Goal: Task Accomplishment & Management: Use online tool/utility

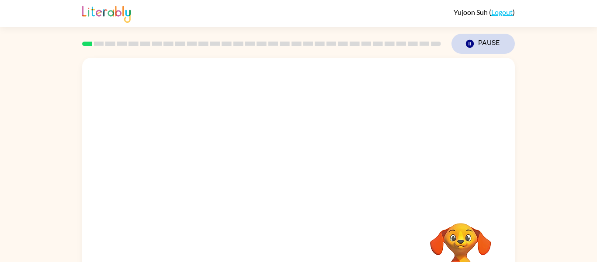
click at [469, 38] on button "Pause Pause" at bounding box center [483, 44] width 63 height 20
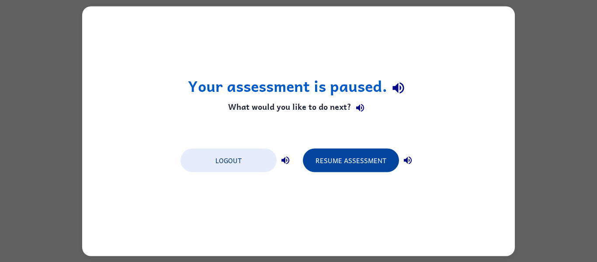
click at [358, 158] on button "Resume Assessment" at bounding box center [351, 160] width 96 height 24
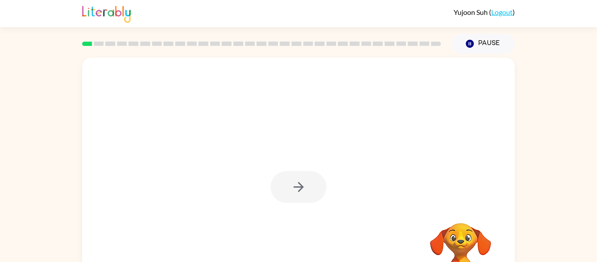
click at [297, 185] on div at bounding box center [299, 187] width 56 height 32
click at [297, 184] on div at bounding box center [299, 187] width 56 height 32
click at [296, 183] on icon "button" at bounding box center [298, 186] width 15 height 15
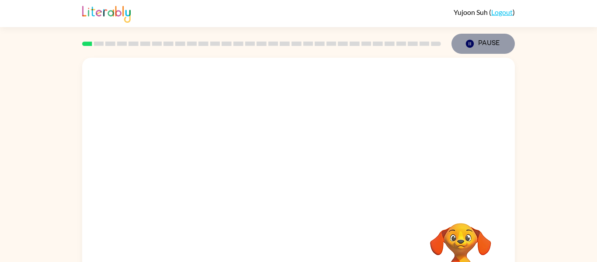
click at [474, 46] on icon "Pause" at bounding box center [470, 44] width 10 height 10
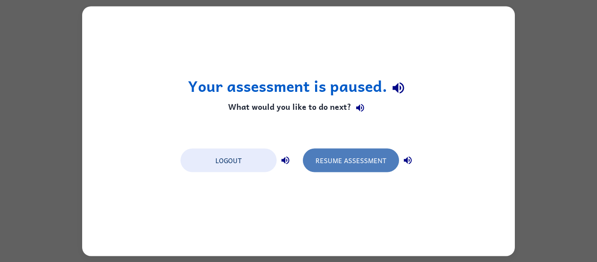
click at [368, 168] on button "Resume Assessment" at bounding box center [351, 160] width 96 height 24
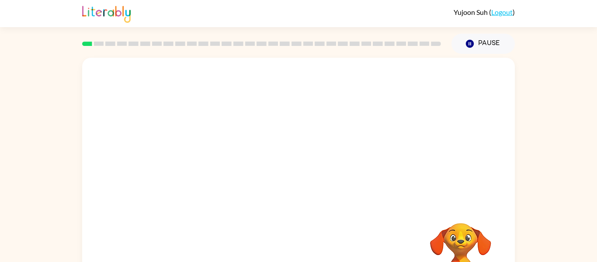
click at [318, 187] on div at bounding box center [298, 131] width 433 height 147
click at [281, 143] on video "Your browser must support playing .mp4 files to use Literably. Please try using…" at bounding box center [298, 131] width 433 height 147
click at [312, 182] on div at bounding box center [299, 187] width 56 height 32
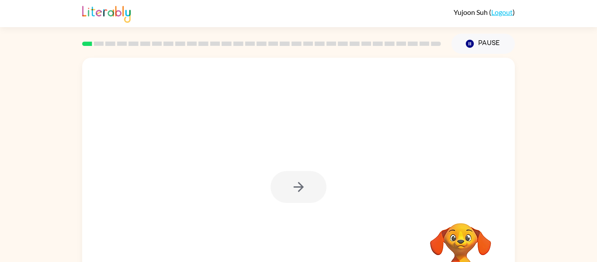
click at [312, 182] on div at bounding box center [299, 187] width 56 height 32
click at [312, 182] on button "button" at bounding box center [299, 187] width 56 height 32
click at [312, 182] on div at bounding box center [299, 187] width 56 height 32
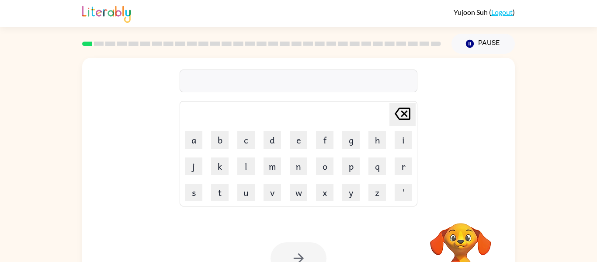
click at [335, 79] on div at bounding box center [299, 81] width 238 height 23
click at [490, 45] on button "Pause Pause" at bounding box center [483, 44] width 63 height 20
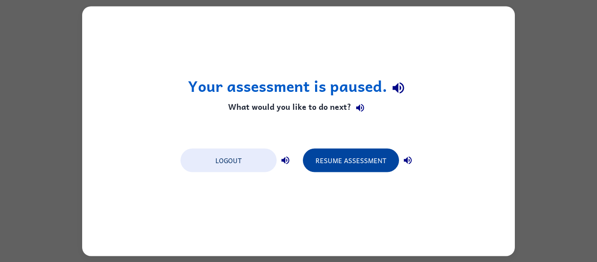
click at [328, 162] on button "Resume Assessment" at bounding box center [351, 160] width 96 height 24
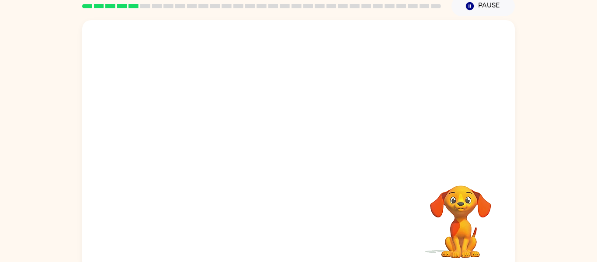
scroll to position [37, 0]
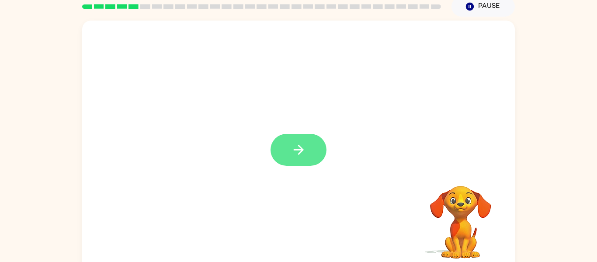
click at [297, 150] on icon "button" at bounding box center [298, 150] width 10 height 10
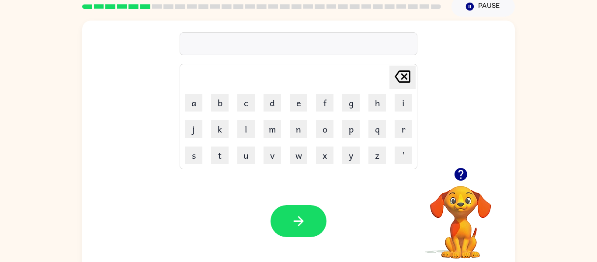
click at [370, 175] on div "Your browser must support playing .mp4 files to use Literably. Please try using…" at bounding box center [298, 221] width 433 height 98
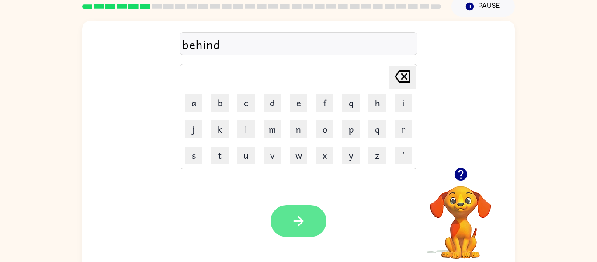
click at [309, 223] on button "button" at bounding box center [299, 221] width 56 height 32
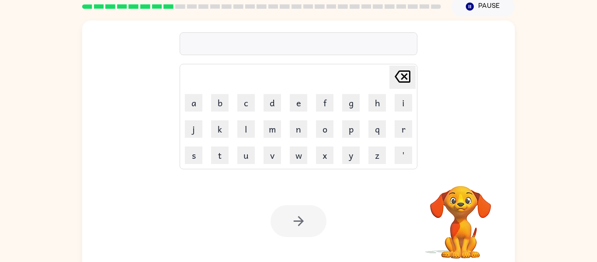
click at [331, 182] on div "Your browser must support playing .mp4 files to use Literably. Please try using…" at bounding box center [298, 221] width 433 height 98
click at [276, 126] on button "m" at bounding box center [272, 128] width 17 height 17
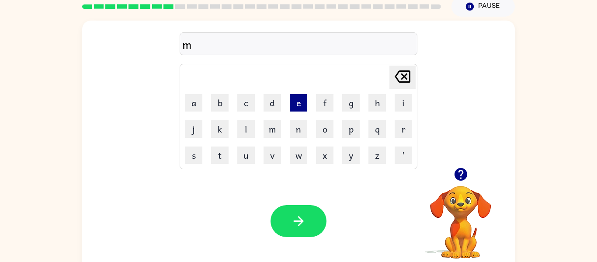
click at [296, 102] on button "e" at bounding box center [298, 102] width 17 height 17
type button "e"
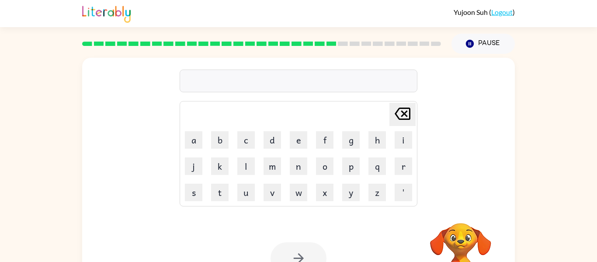
scroll to position [25, 0]
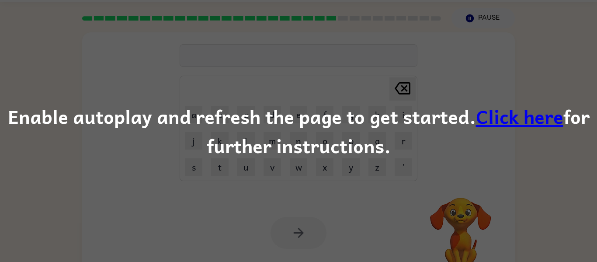
click at [485, 117] on link "Click here" at bounding box center [519, 115] width 87 height 29
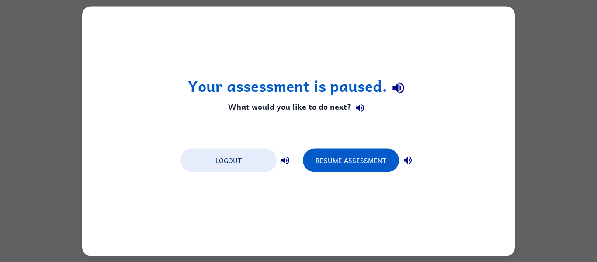
scroll to position [0, 0]
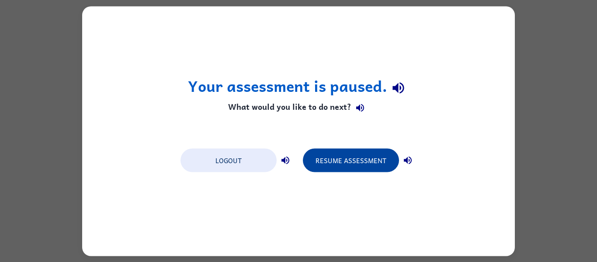
click at [349, 166] on button "Resume Assessment" at bounding box center [351, 160] width 96 height 24
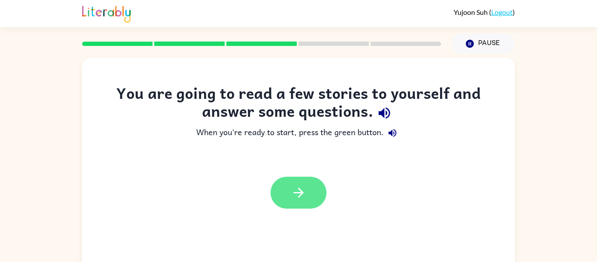
click at [285, 195] on button "button" at bounding box center [299, 193] width 56 height 32
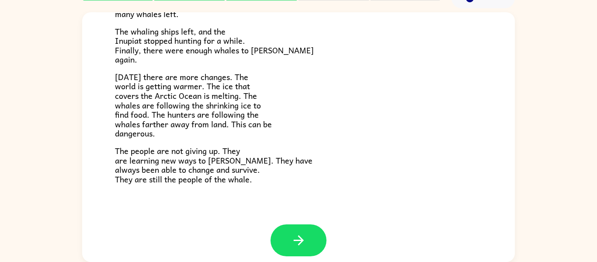
scroll to position [295, 0]
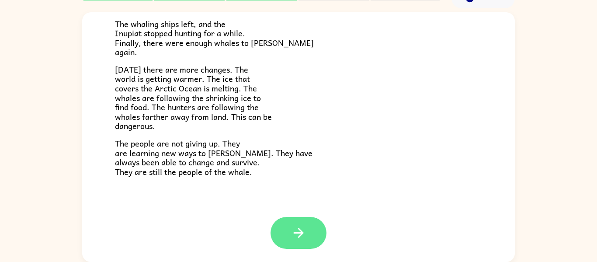
click at [303, 224] on button "button" at bounding box center [299, 233] width 56 height 32
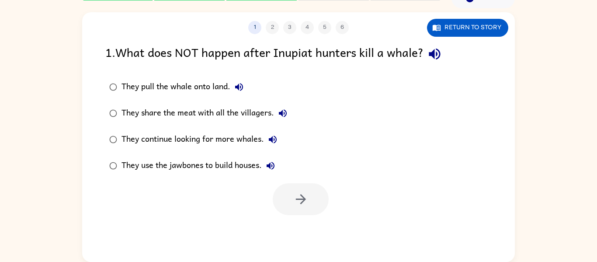
scroll to position [0, 0]
click at [303, 211] on button "button" at bounding box center [301, 199] width 56 height 32
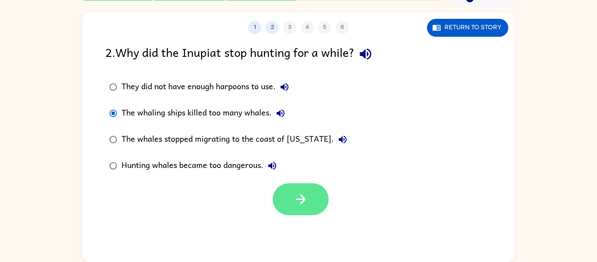
click at [305, 209] on button "button" at bounding box center [301, 199] width 56 height 32
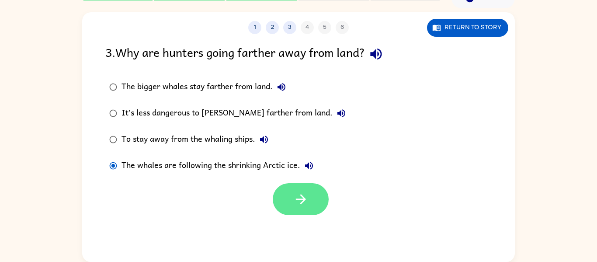
click at [300, 203] on icon "button" at bounding box center [300, 199] width 15 height 15
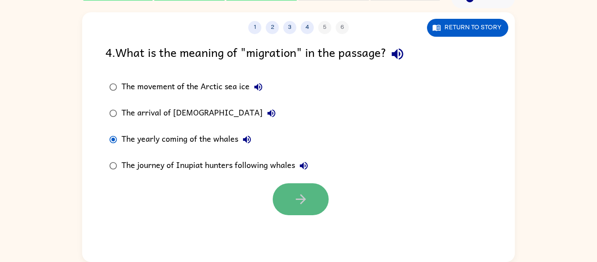
click at [299, 202] on icon "button" at bounding box center [300, 199] width 15 height 15
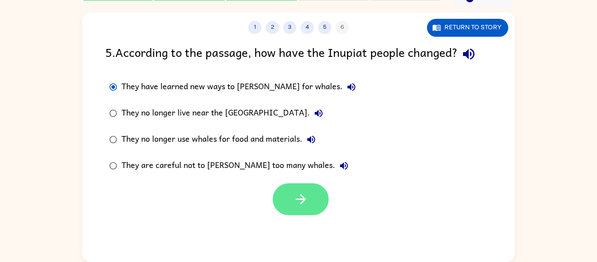
click at [327, 206] on button "button" at bounding box center [301, 199] width 56 height 32
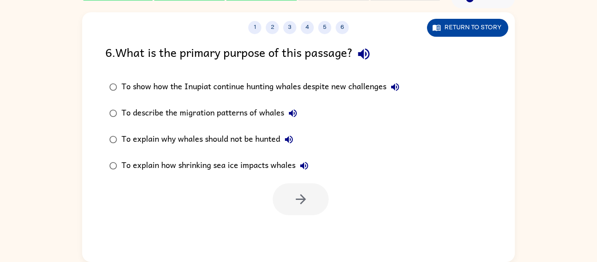
click at [481, 26] on button "Return to story" at bounding box center [467, 28] width 81 height 18
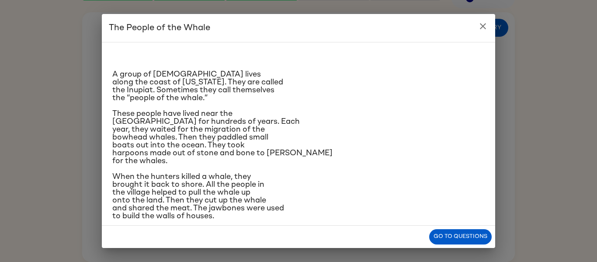
click at [489, 25] on button "close" at bounding box center [482, 25] width 17 height 17
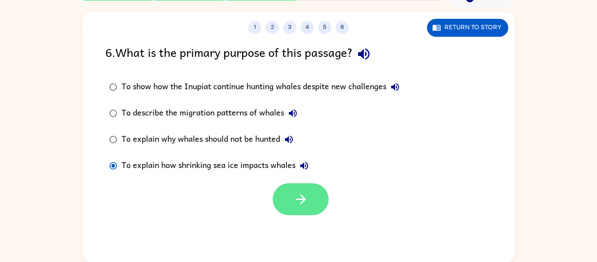
click at [289, 189] on button "button" at bounding box center [301, 199] width 56 height 32
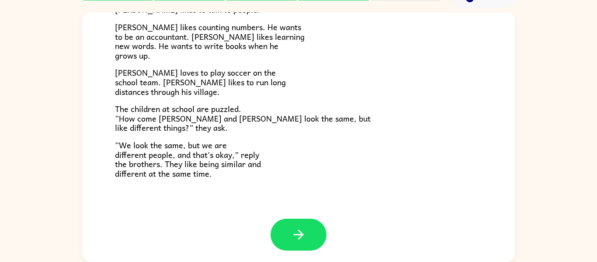
scroll to position [189, 0]
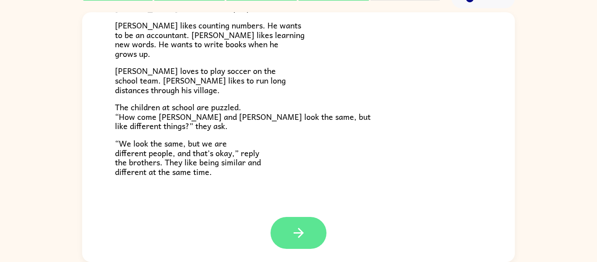
click at [303, 229] on icon "button" at bounding box center [298, 232] width 15 height 15
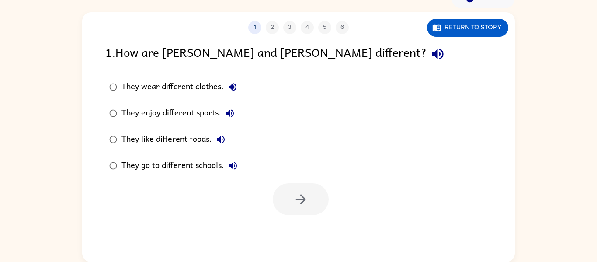
scroll to position [0, 0]
click at [323, 206] on button "button" at bounding box center [301, 199] width 56 height 32
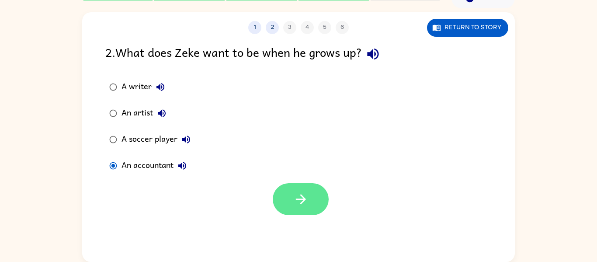
click at [318, 201] on button "button" at bounding box center [301, 199] width 56 height 32
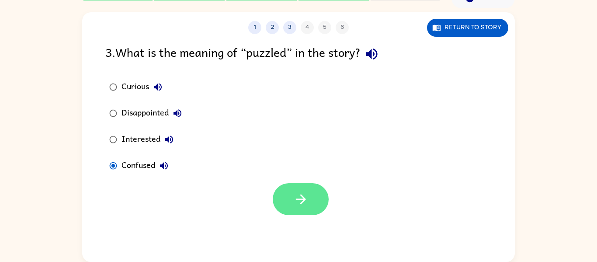
click at [307, 209] on button "button" at bounding box center [301, 199] width 56 height 32
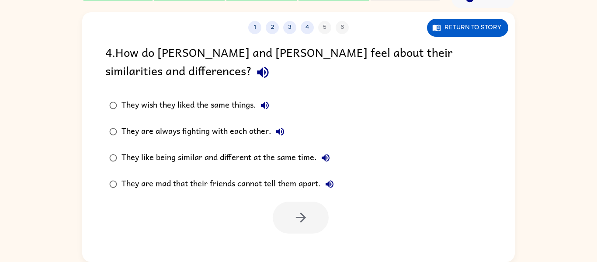
scroll to position [44, 0]
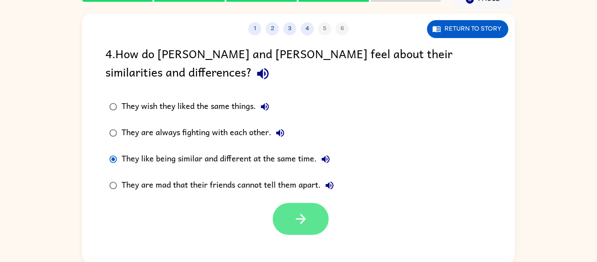
click at [300, 219] on icon "button" at bounding box center [301, 219] width 10 height 10
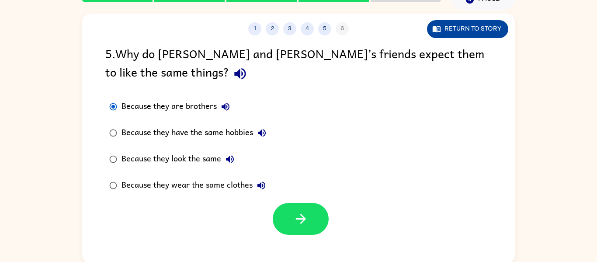
click at [489, 20] on button "Return to story" at bounding box center [467, 29] width 81 height 18
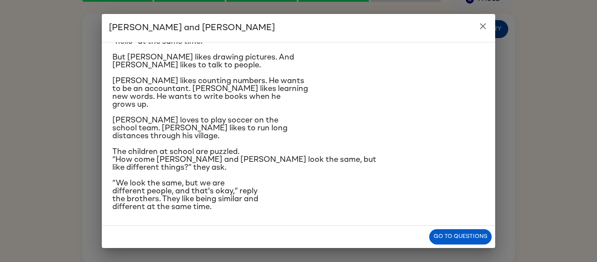
scroll to position [104, 0]
click at [484, 32] on button "close" at bounding box center [482, 25] width 17 height 17
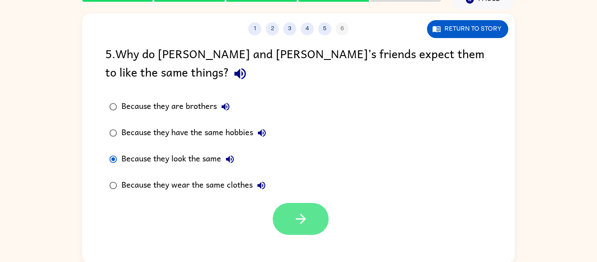
click at [311, 224] on button "button" at bounding box center [301, 219] width 56 height 32
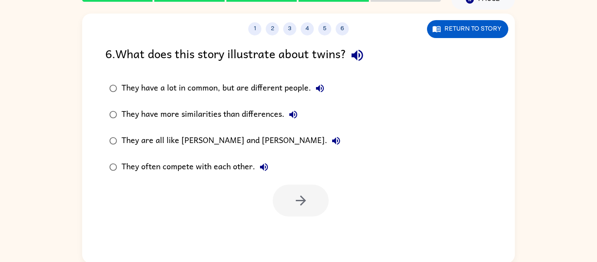
click at [307, 130] on label "They are all like Zane and Zeke." at bounding box center [225, 141] width 249 height 26
click at [205, 115] on div "They have more similarities than differences." at bounding box center [212, 114] width 181 height 17
click at [199, 86] on div "They have a lot in common, but are different people." at bounding box center [225, 88] width 207 height 17
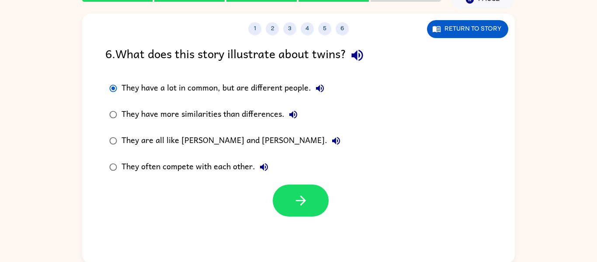
click at [309, 182] on div at bounding box center [298, 198] width 433 height 36
click at [303, 202] on icon "button" at bounding box center [301, 200] width 10 height 10
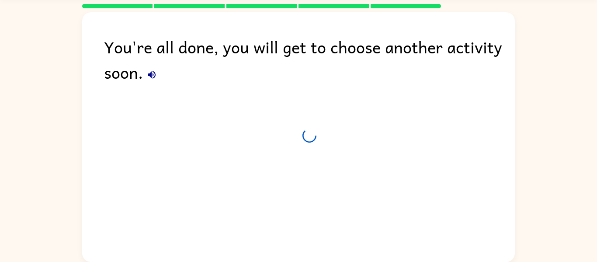
scroll to position [30, 0]
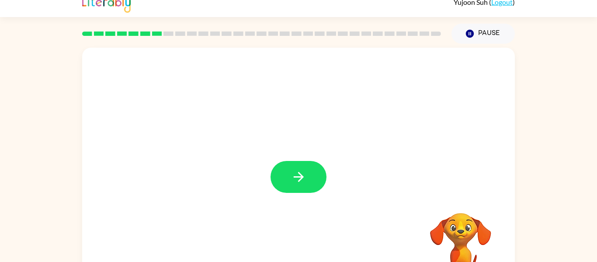
scroll to position [12, 0]
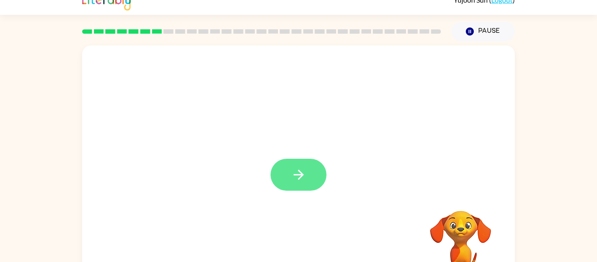
click at [312, 182] on button "button" at bounding box center [299, 175] width 56 height 32
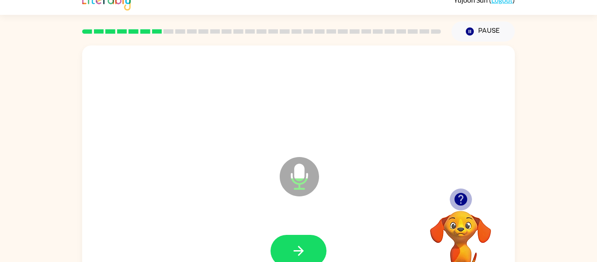
click at [462, 195] on icon "button" at bounding box center [460, 199] width 13 height 13
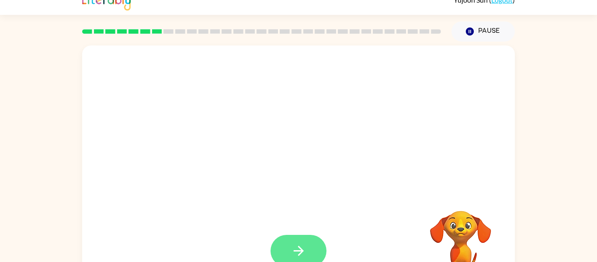
click at [304, 244] on icon "button" at bounding box center [298, 250] width 15 height 15
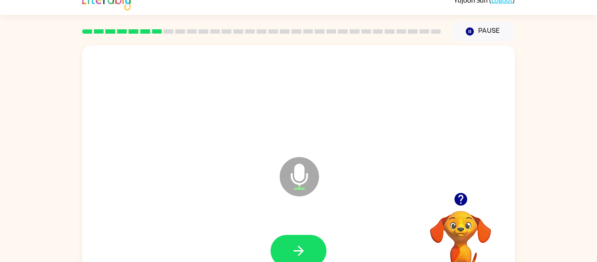
click at [304, 244] on icon "button" at bounding box center [298, 250] width 15 height 15
click at [477, 32] on button "Pause Pause" at bounding box center [483, 31] width 63 height 20
